Goal: Transaction & Acquisition: Purchase product/service

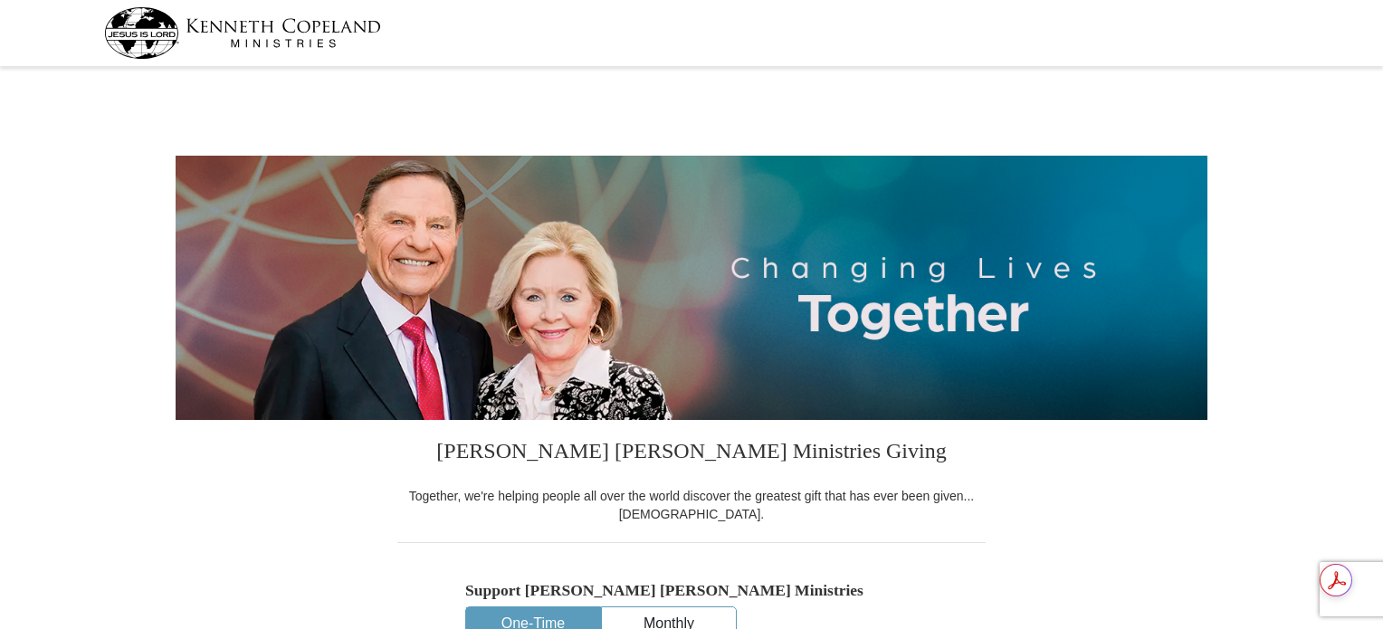
select select "OK"
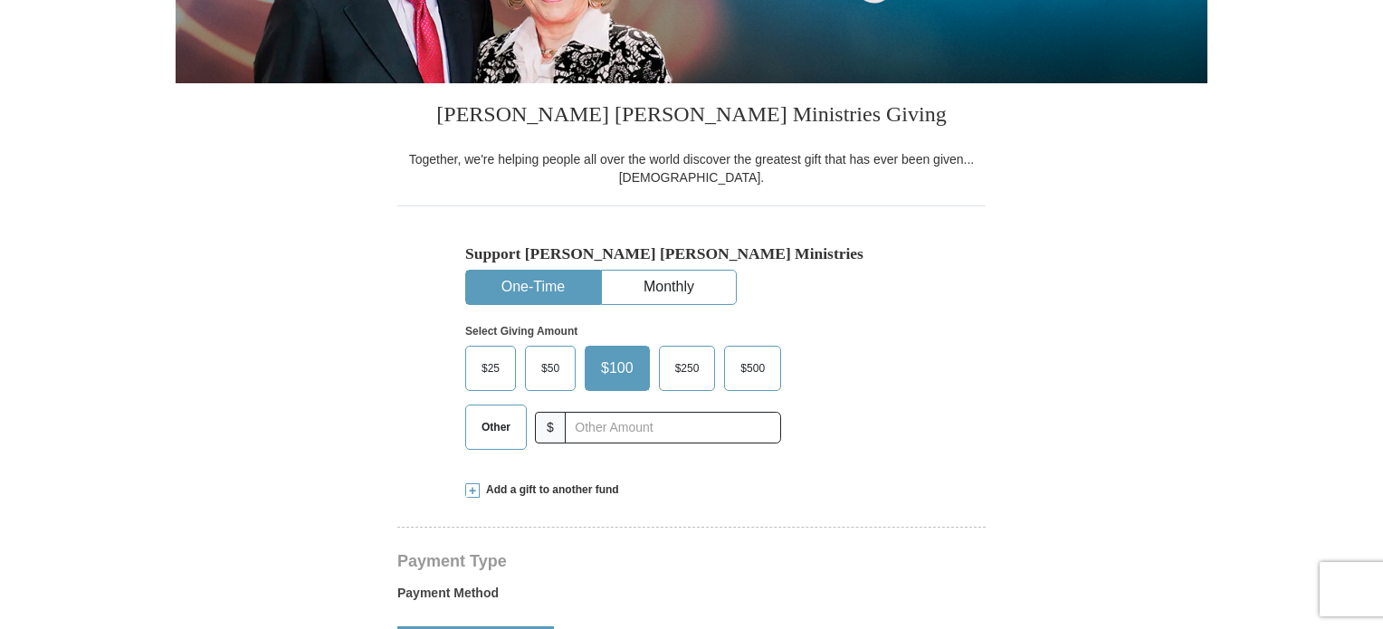
scroll to position [360, 0]
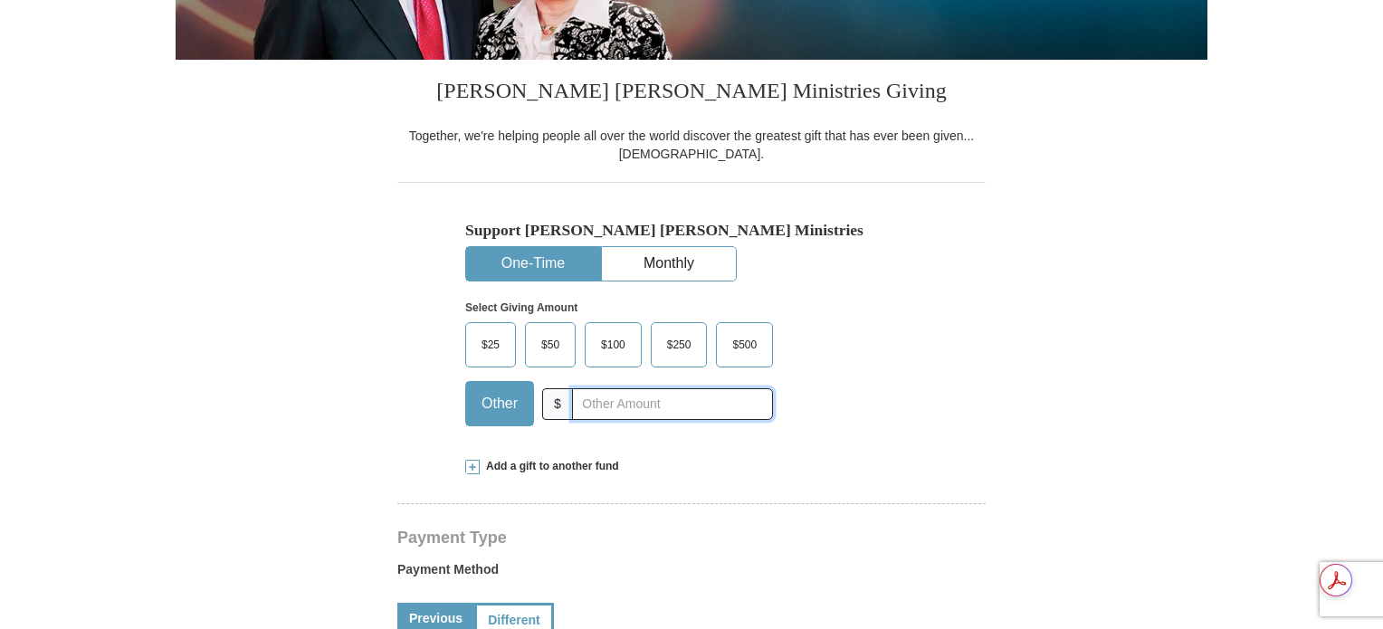
click at [671, 400] on input "text" at bounding box center [672, 404] width 201 height 32
type input "20.00"
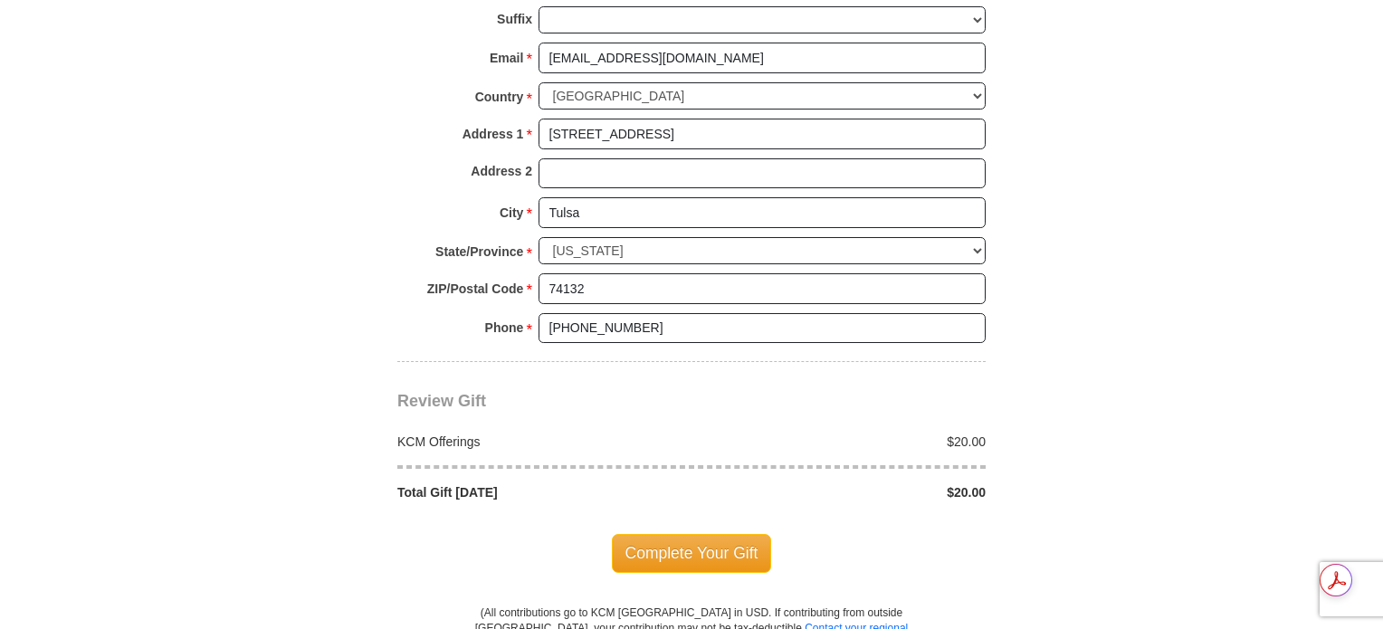
scroll to position [1336, 0]
click at [689, 551] on span "Complete Your Gift" at bounding box center [692, 555] width 160 height 38
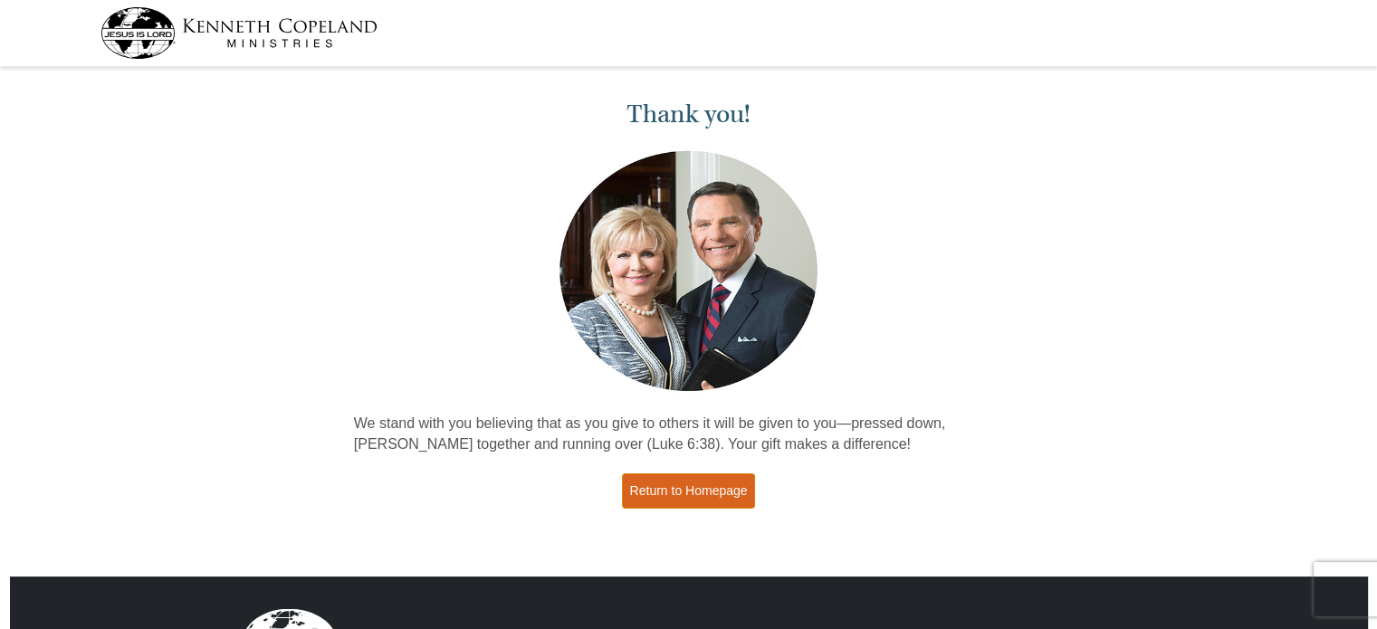
click at [695, 492] on link "Return to Homepage" at bounding box center [689, 490] width 134 height 35
